Goal: Complete application form

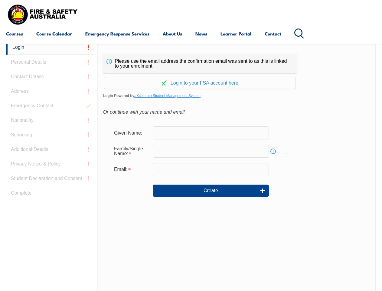
click at [191, 74] on div "Continue with Google Continue with Apple Continue with Facebook Continue with a…" at bounding box center [200, 80] width 194 height 15
click at [191, 165] on input "email" at bounding box center [211, 169] width 116 height 13
click at [50, 47] on link "Login" at bounding box center [50, 47] width 88 height 15
click at [50, 62] on div "Login Personal Details Contact Details Address Emergency Contact Nationality Sc…" at bounding box center [52, 191] width 92 height 302
click at [50, 77] on div "Login Personal Details Contact Details Address Emergency Contact Nationality Sc…" at bounding box center [52, 191] width 92 height 302
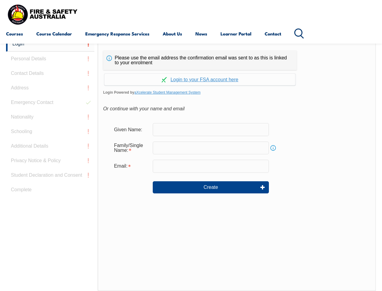
click at [50, 91] on div "Login Personal Details Contact Details Address Emergency Contact Nationality Sc…" at bounding box center [52, 188] width 92 height 302
click at [50, 106] on div "Login Personal Details Contact Details Address Emergency Contact Nationality Sc…" at bounding box center [52, 188] width 92 height 302
click at [50, 120] on div "Login Personal Details Contact Details Address Emergency Contact Nationality Sc…" at bounding box center [52, 188] width 92 height 302
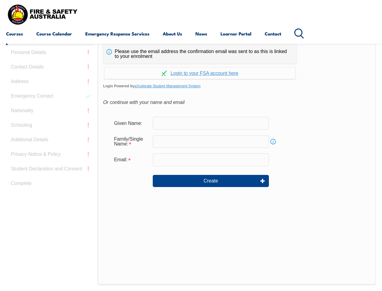
click at [50, 135] on div "Login Personal Details Contact Details Address Emergency Contact Nationality Sc…" at bounding box center [52, 181] width 92 height 302
click at [50, 149] on div "Login Personal Details Contact Details Address Emergency Contact Nationality Sc…" at bounding box center [52, 181] width 92 height 302
